Goal: Task Accomplishment & Management: Complete application form

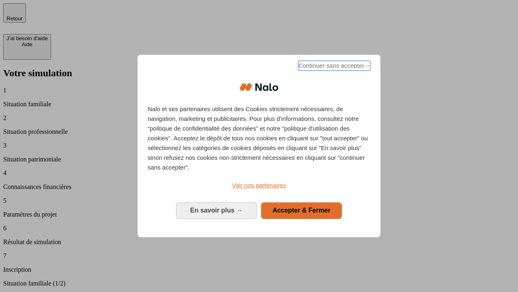
click at [334, 67] on span "Continuer sans accepter →" at bounding box center [334, 66] width 72 height 10
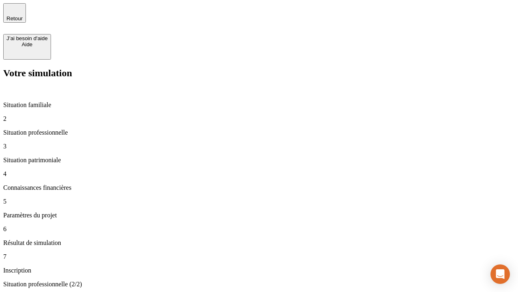
type input "30 000"
type input "40 000"
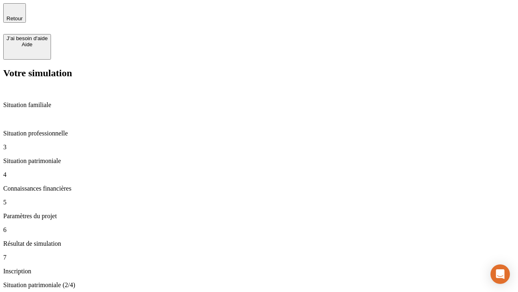
type input "1 100"
type input "20"
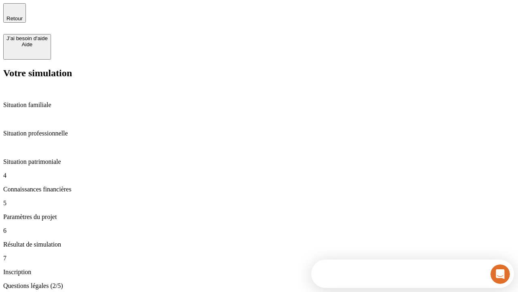
scroll to position [2, 0]
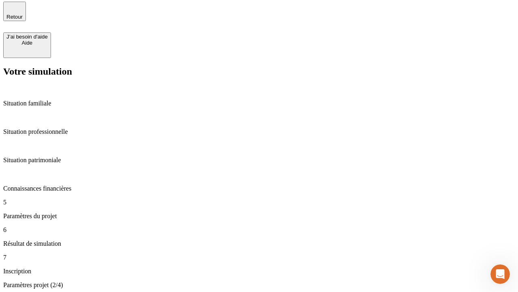
type input "40"
type input "62"
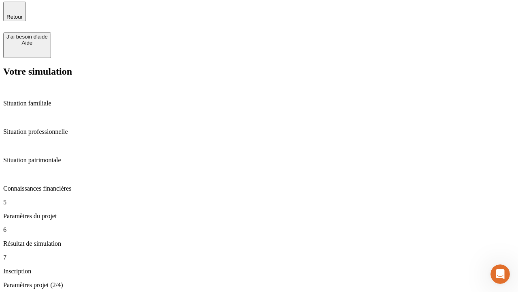
type input "50 000"
type input "640"
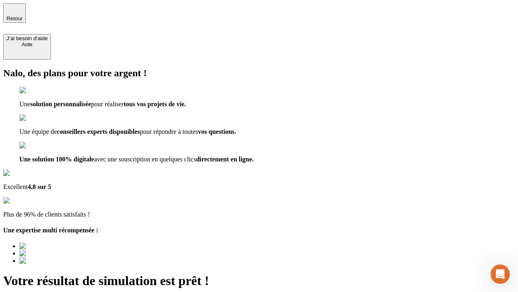
type input "[EMAIL_ADDRESS][DOMAIN_NAME]"
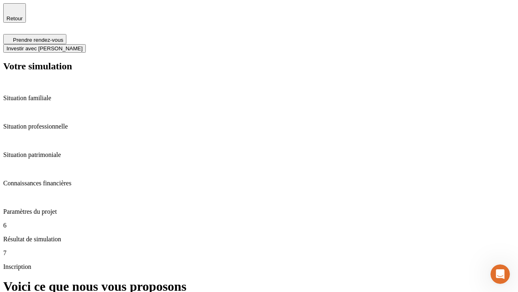
click at [83, 45] on span "Investir avec [PERSON_NAME]" at bounding box center [44, 48] width 76 height 6
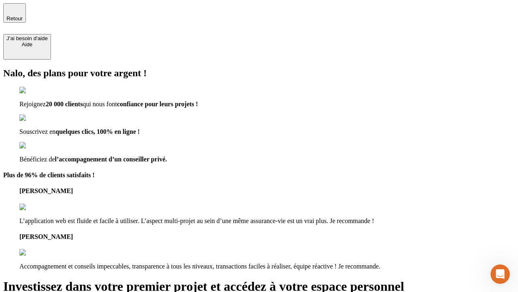
type input "[EMAIL_ADDRESS][DOMAIN_NAME]"
